Goal: Register for event/course

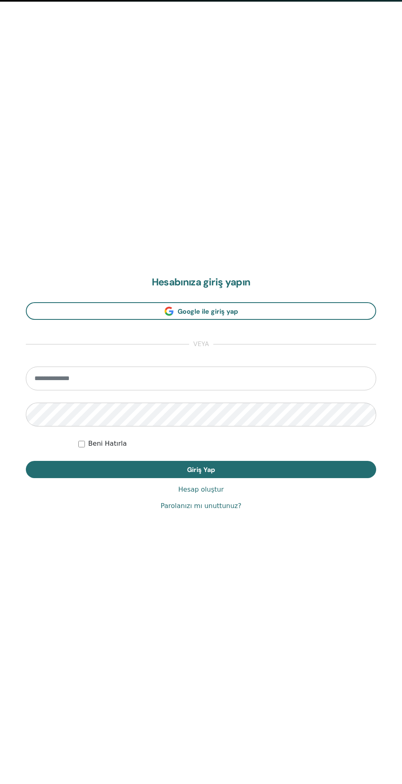
scroll to position [784, 0]
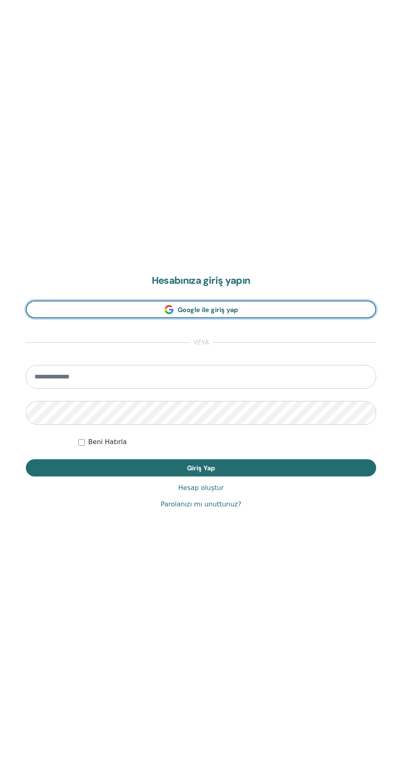
click at [249, 308] on link "Google ile giriş yap" at bounding box center [201, 309] width 350 height 18
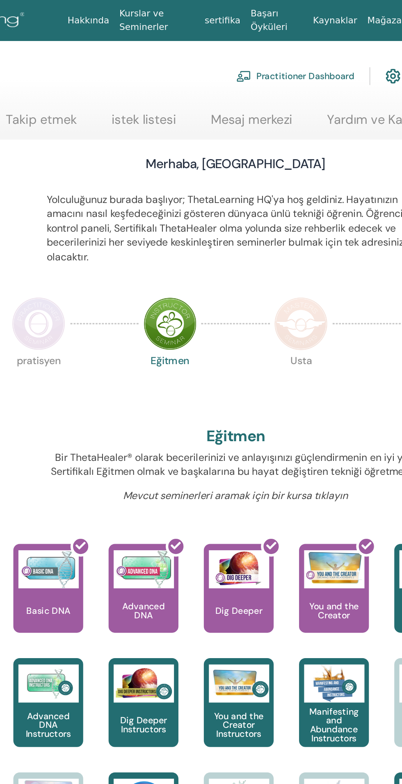
click at [310, 73] on link "Mesaj merkezi" at bounding box center [295, 80] width 53 height 16
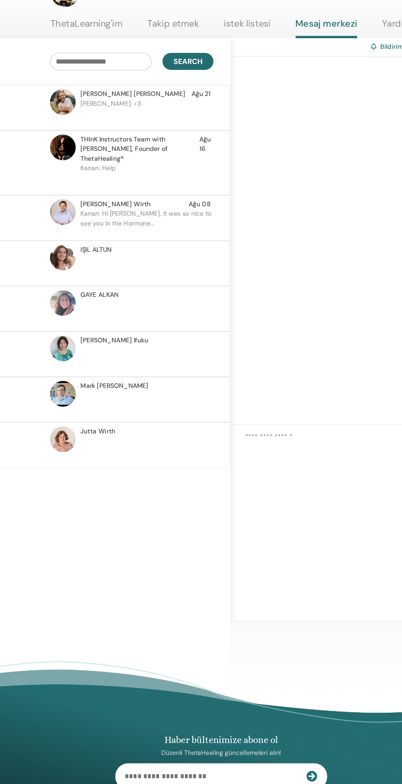
click at [160, 159] on p "[PERSON_NAME]: <3" at bounding box center [134, 156] width 119 height 25
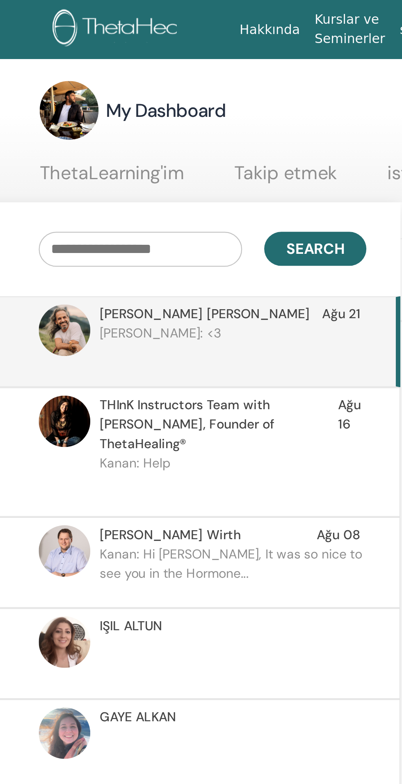
click at [97, 75] on link "ThetaLearning'im" at bounding box center [80, 80] width 64 height 16
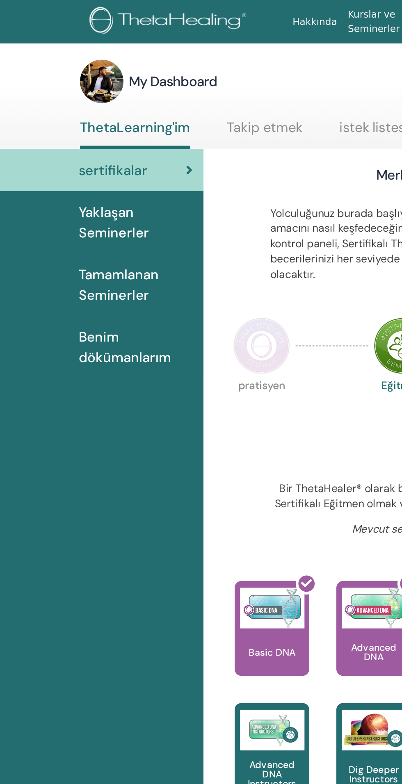
click at [154, 218] on img at bounding box center [158, 209] width 34 height 34
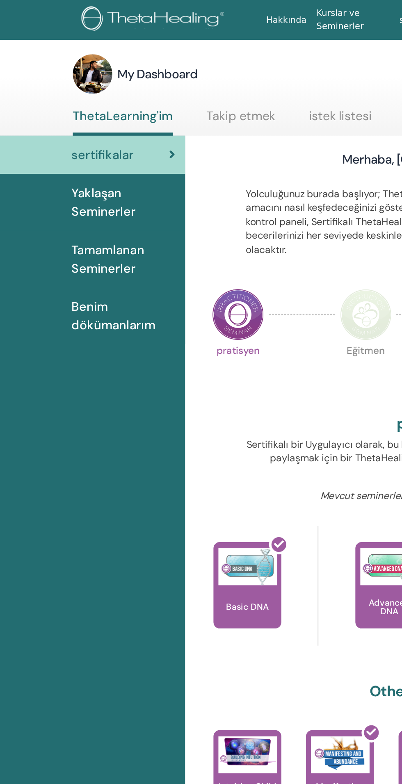
click at [229, 204] on img at bounding box center [243, 209] width 34 height 34
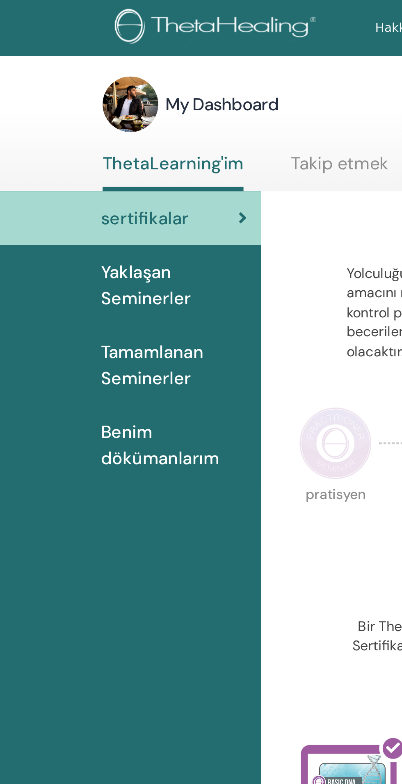
click at [74, 140] on span "Yaklaşan Seminerler" at bounding box center [82, 134] width 69 height 25
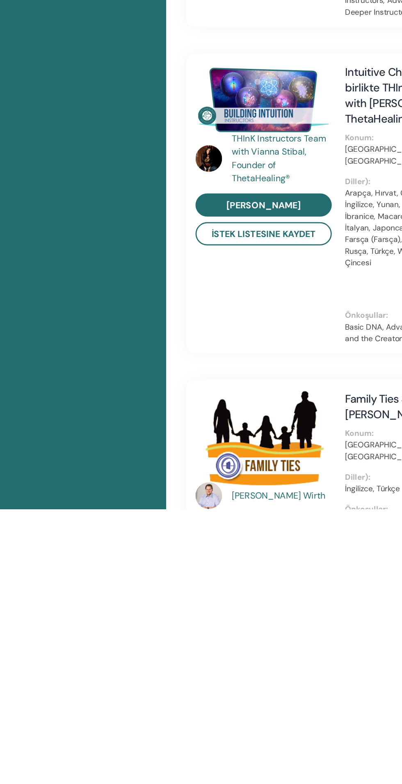
scroll to position [14, 0]
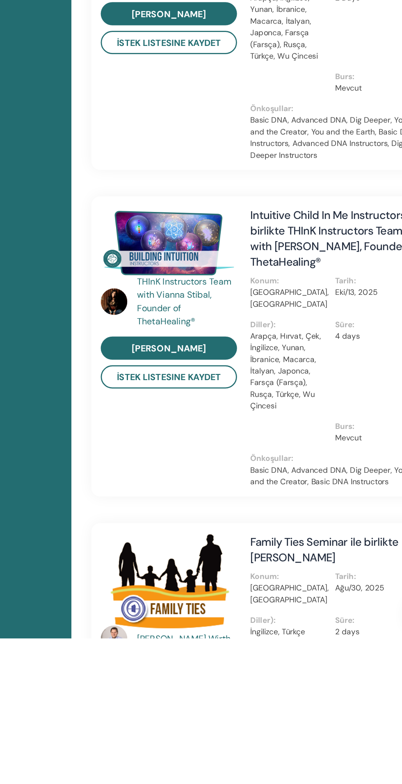
scroll to position [0, 0]
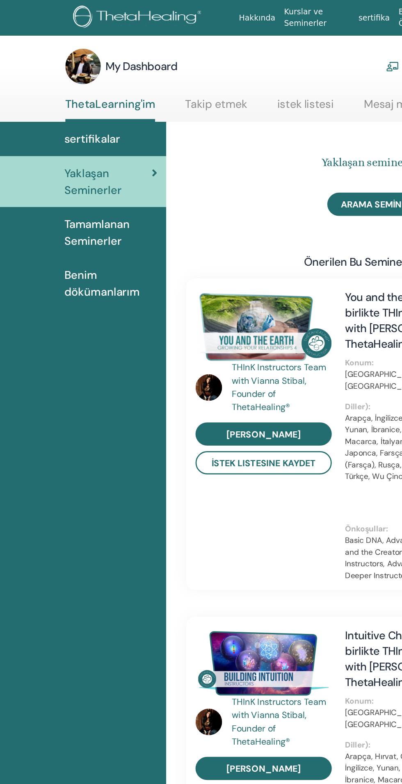
click at [89, 111] on link "sertifikalar" at bounding box center [61, 102] width 123 height 25
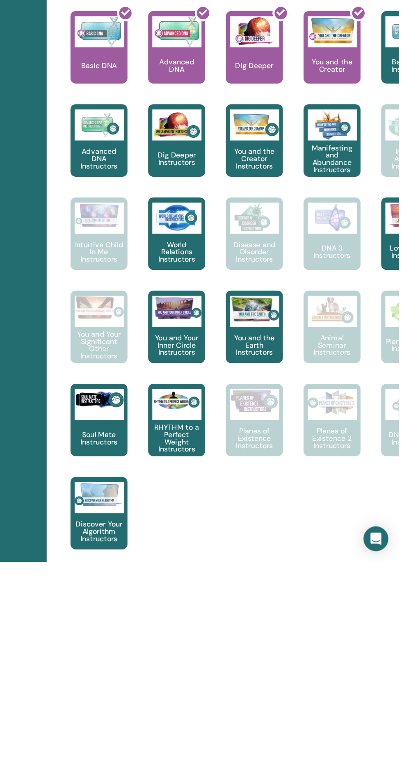
scroll to position [5, 0]
